Goal: Register for event/course

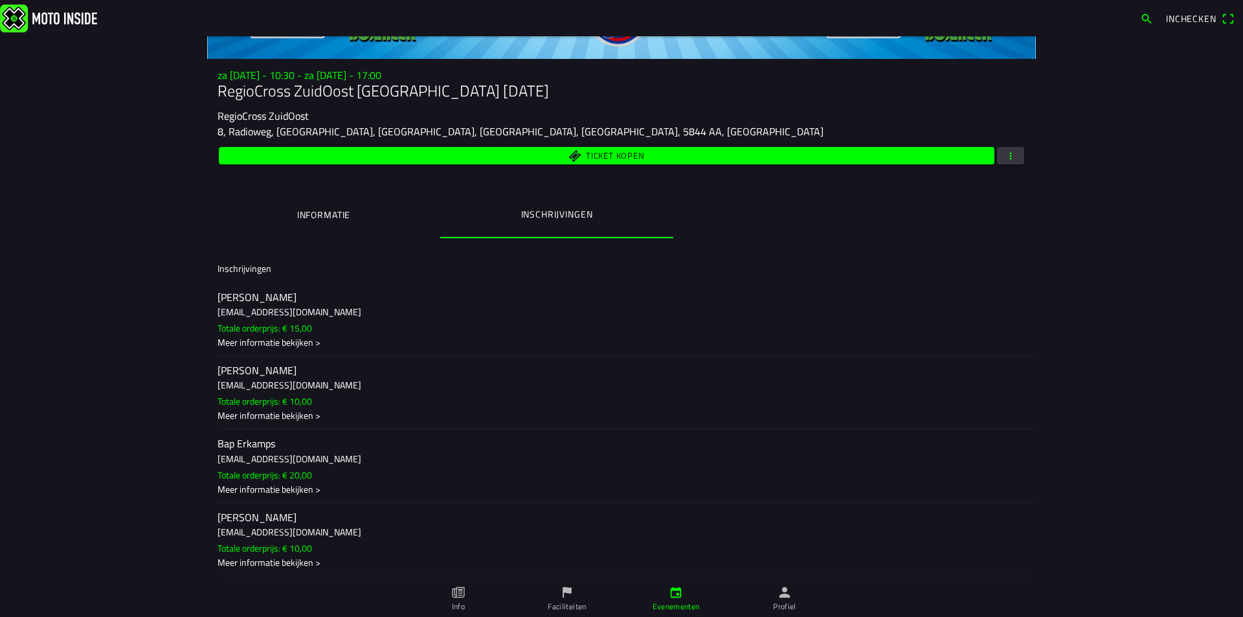
scroll to position [194, 0]
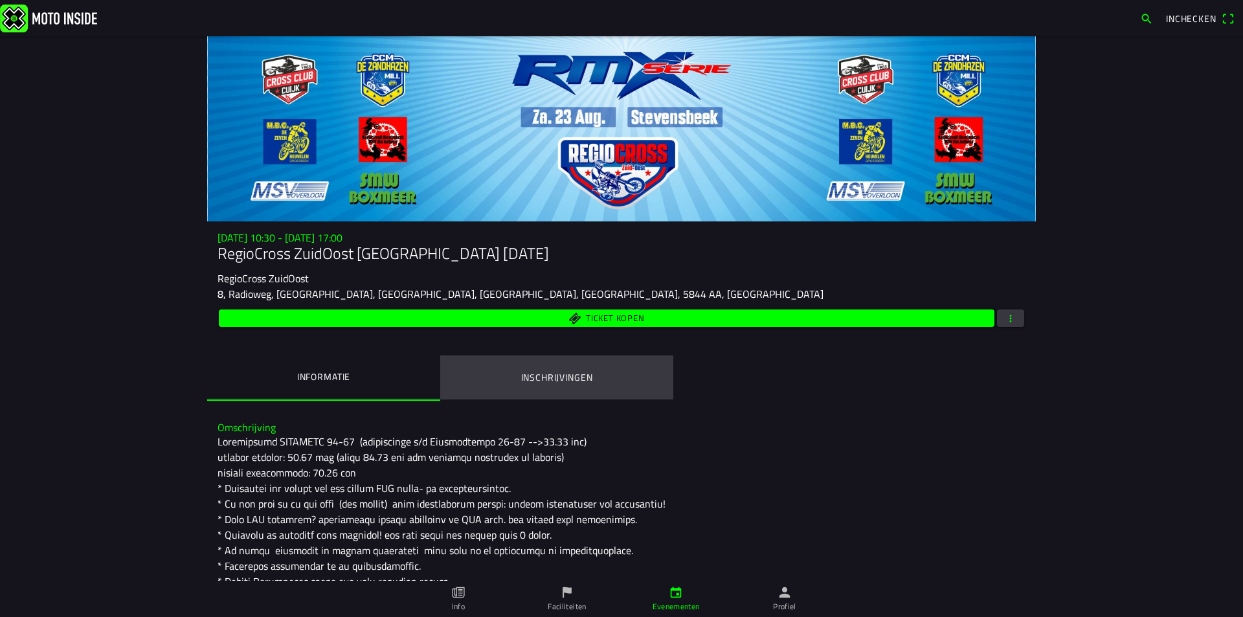
click at [565, 373] on ion-label "Inschrijvingen" at bounding box center [557, 377] width 72 height 14
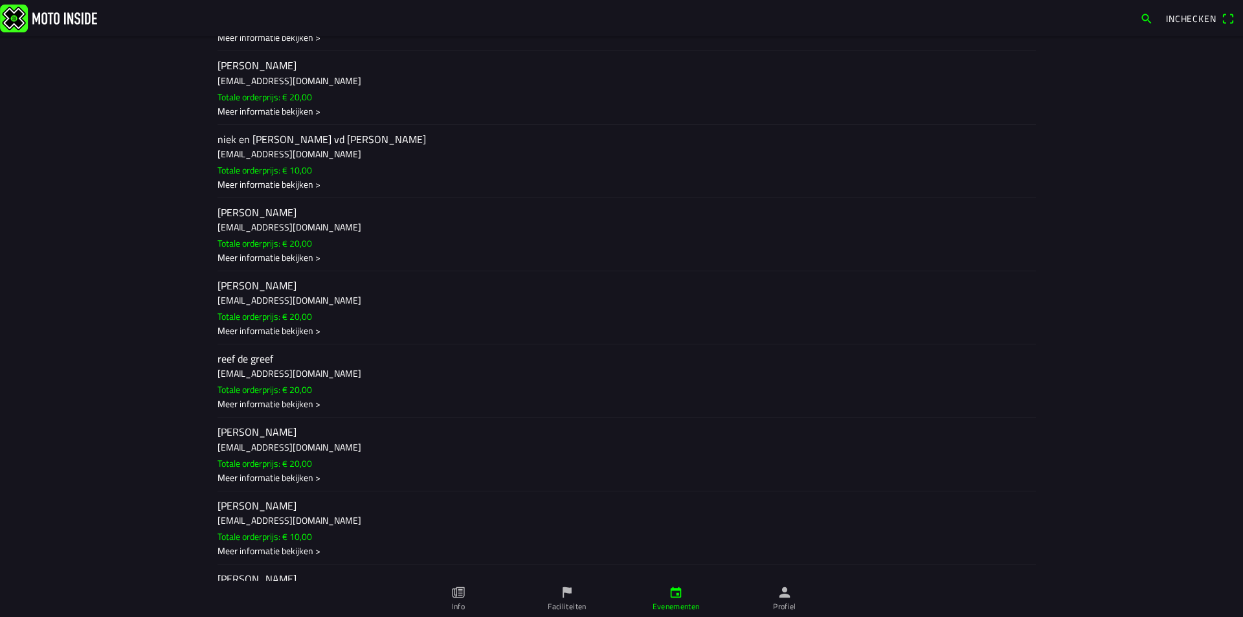
scroll to position [3748, 0]
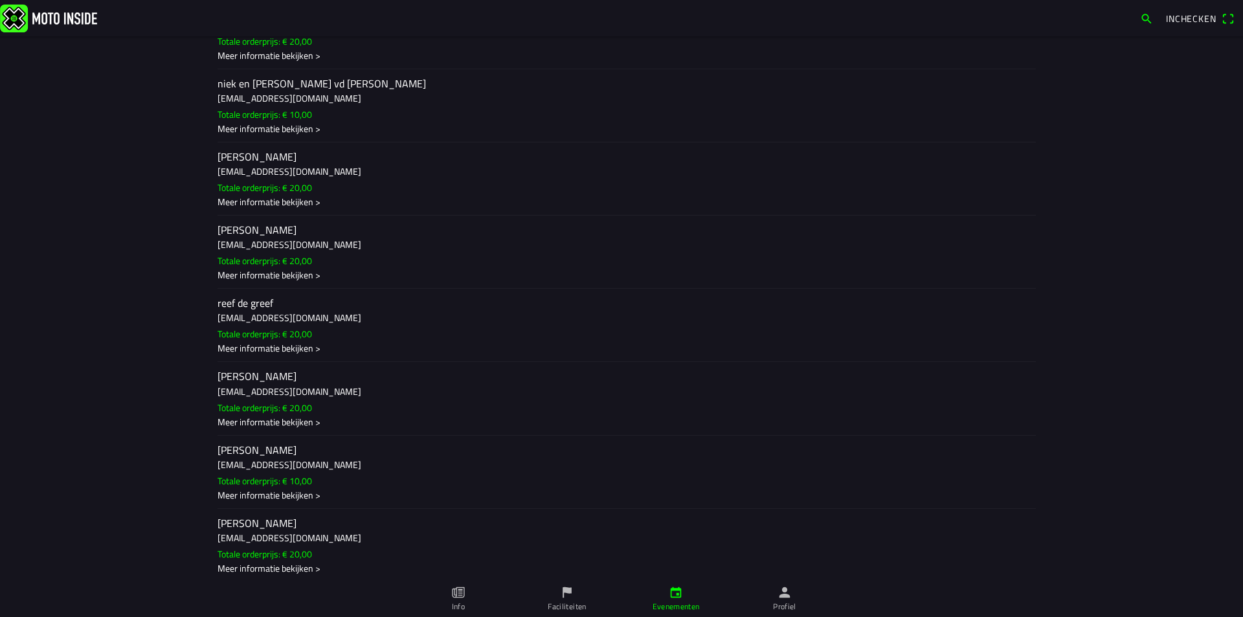
click at [268, 456] on h2 "[PERSON_NAME]" at bounding box center [622, 450] width 808 height 12
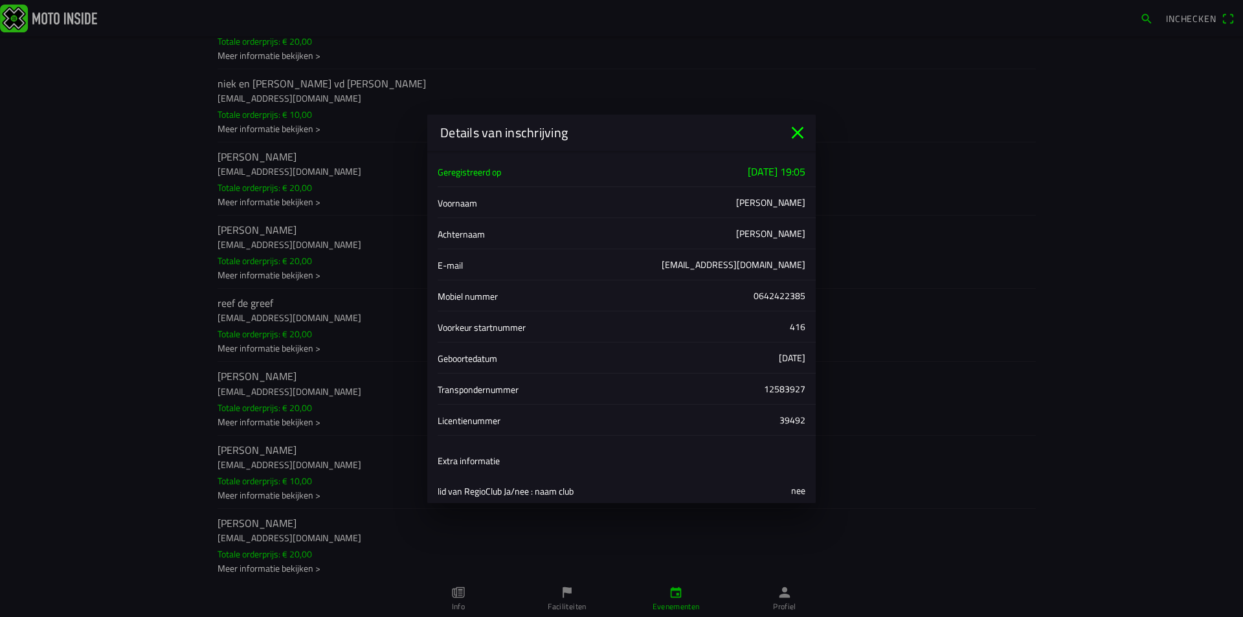
click at [799, 133] on icon "close" at bounding box center [798, 132] width 12 height 12
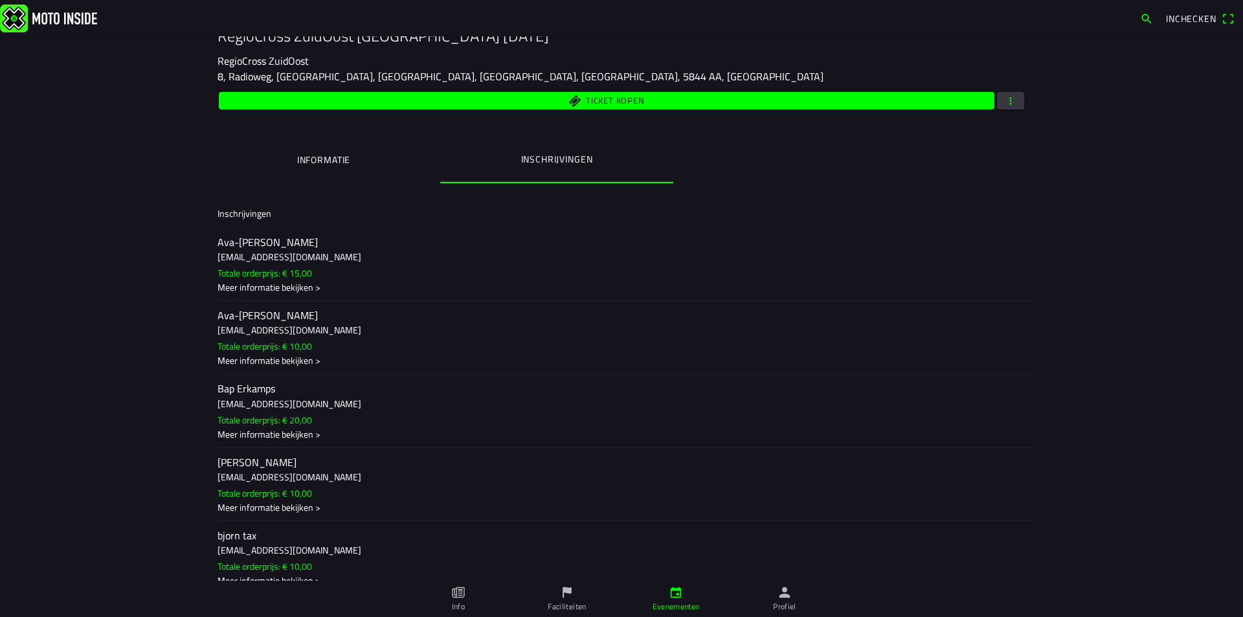
scroll to position [187, 0]
